Goal: Task Accomplishment & Management: Manage account settings

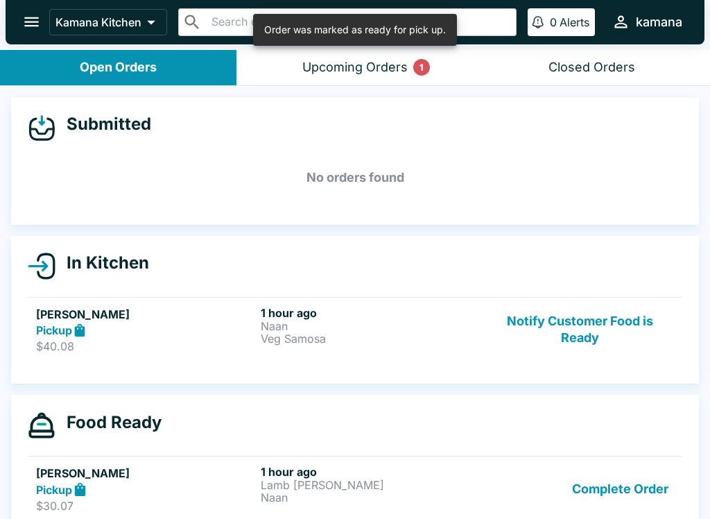
click at [579, 315] on button "Notify Customer Food is Ready" at bounding box center [580, 330] width 188 height 48
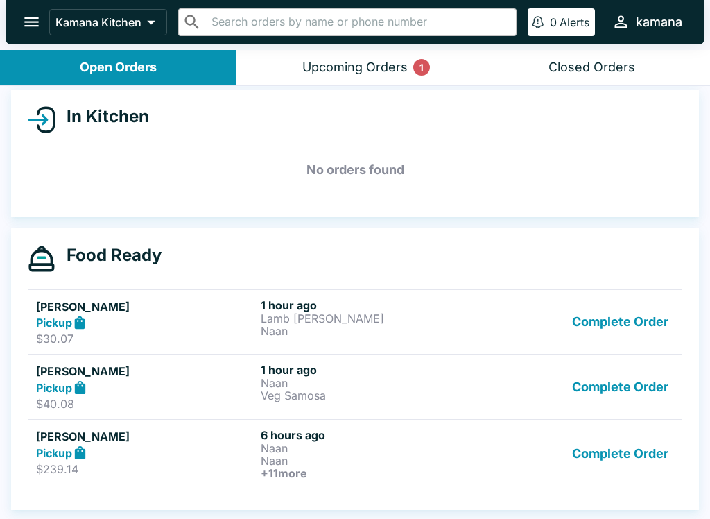
scroll to position [2, 0]
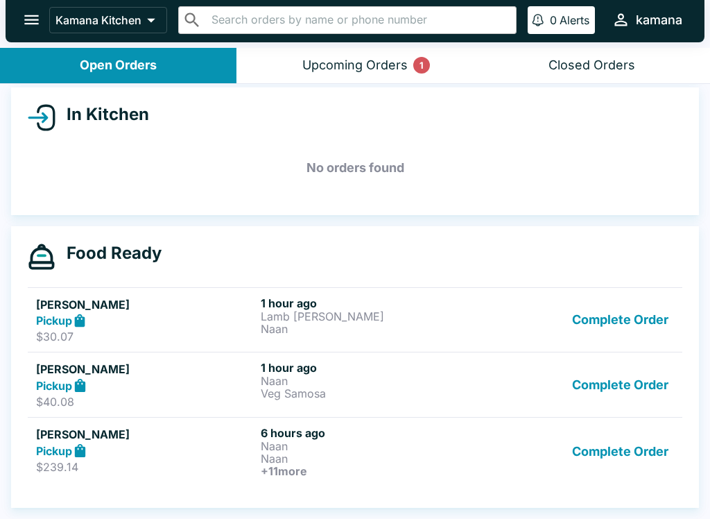
click at [35, 16] on icon "open drawer" at bounding box center [31, 20] width 15 height 10
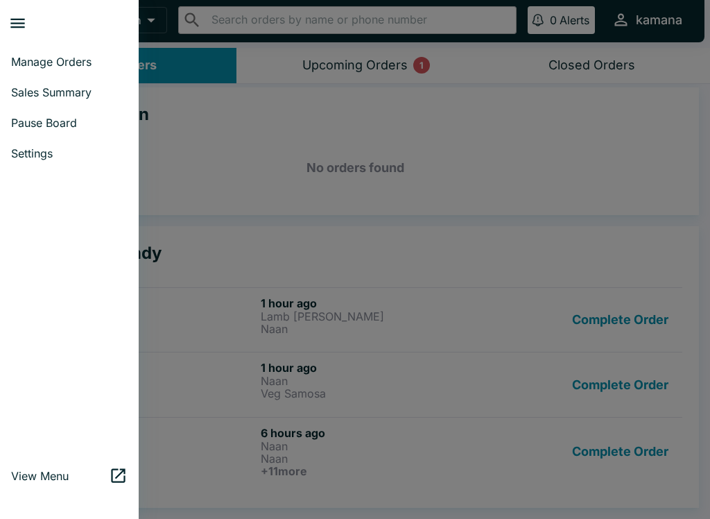
click at [43, 55] on span "Manage Orders" at bounding box center [69, 62] width 116 height 14
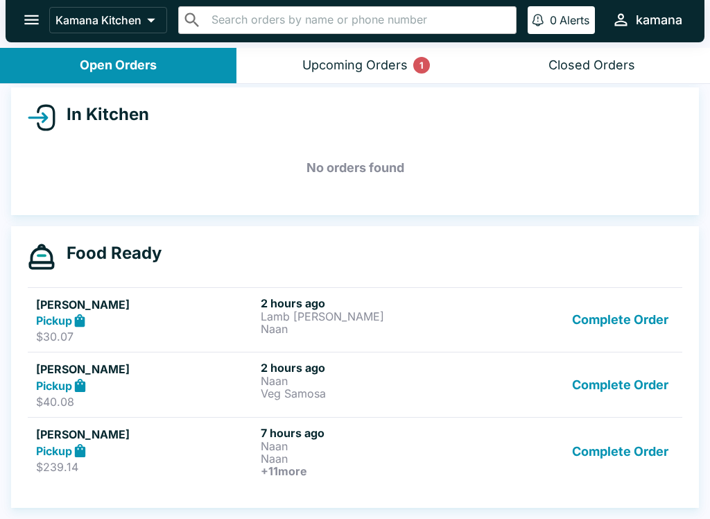
click at [36, 29] on icon "open drawer" at bounding box center [31, 19] width 19 height 19
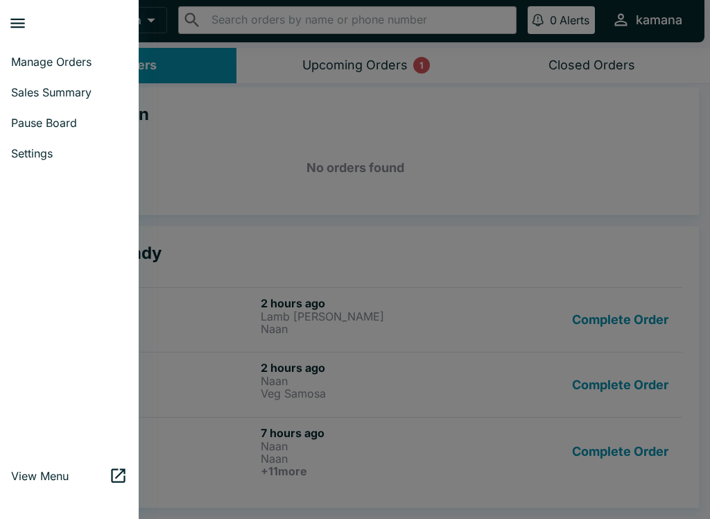
click at [31, 15] on button "close drawer" at bounding box center [17, 23] width 35 height 35
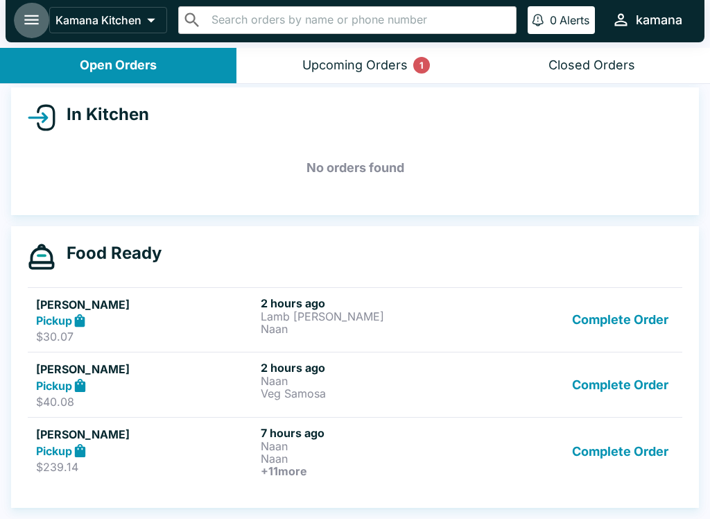
click at [46, 24] on button "open drawer" at bounding box center [31, 19] width 35 height 35
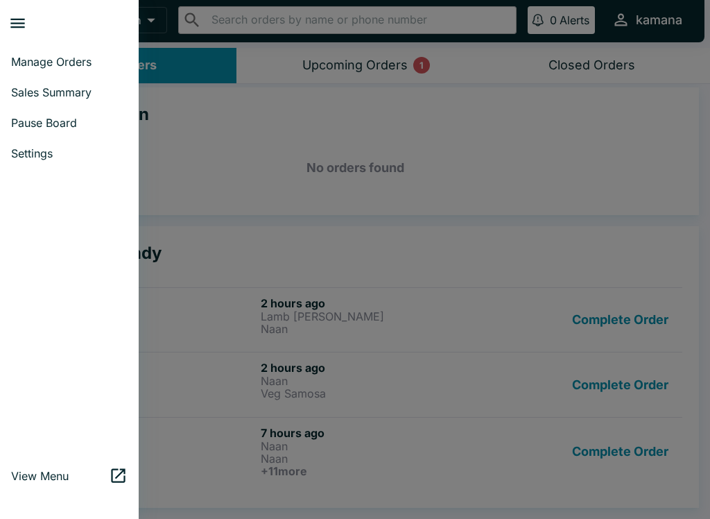
click at [60, 93] on span "Sales Summary" at bounding box center [69, 92] width 116 height 14
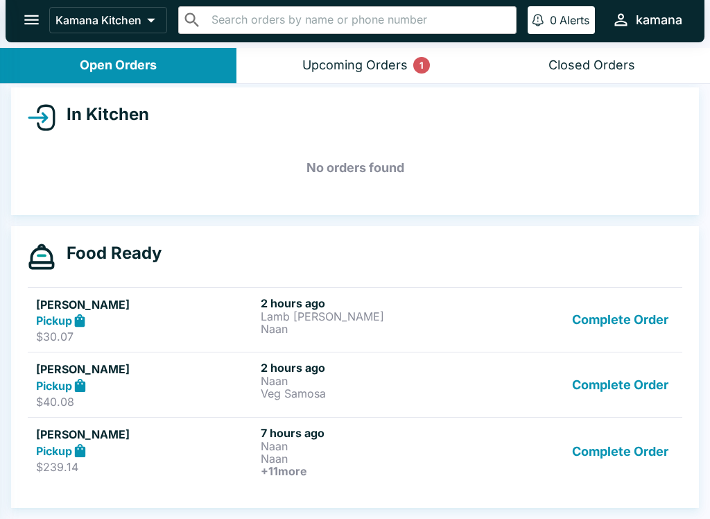
select select "03:00"
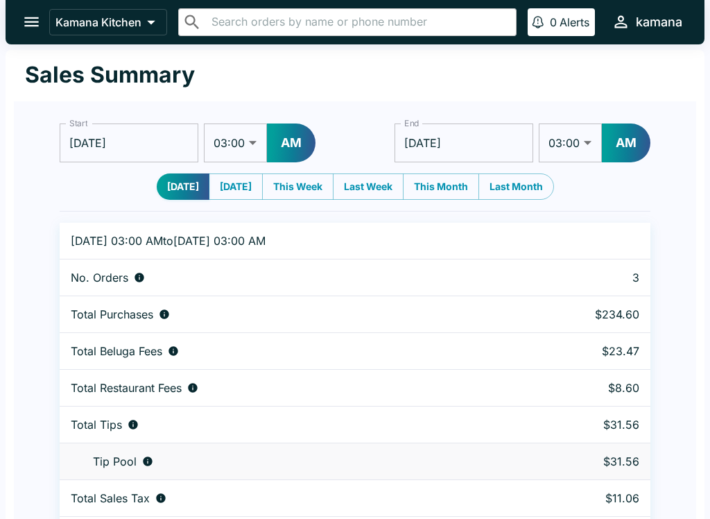
click at [42, 7] on button "open drawer" at bounding box center [31, 21] width 35 height 35
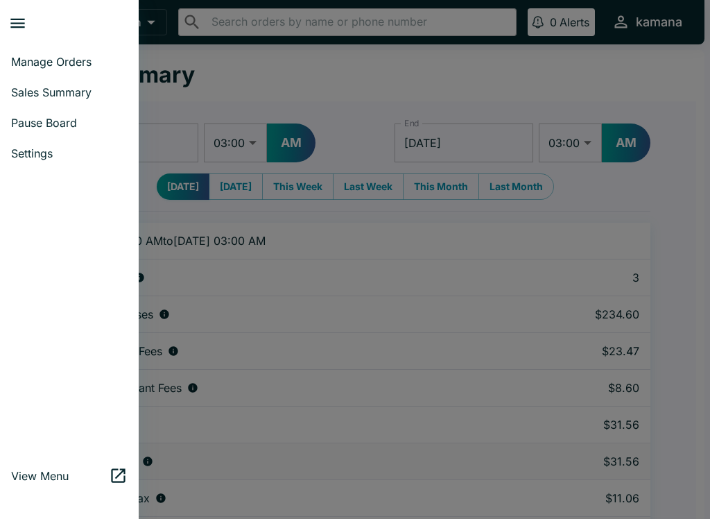
click at [43, 55] on span "Manage Orders" at bounding box center [69, 62] width 116 height 14
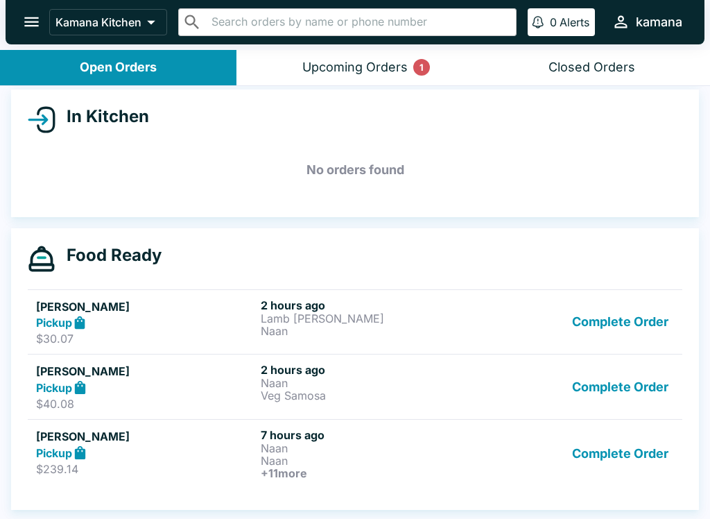
scroll to position [146, 0]
